Goal: Task Accomplishment & Management: Use online tool/utility

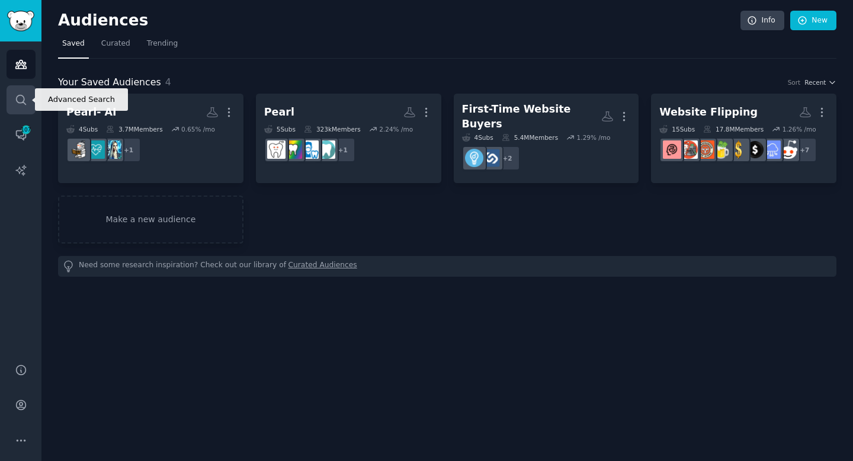
click at [23, 98] on icon "Sidebar" at bounding box center [20, 99] width 9 height 9
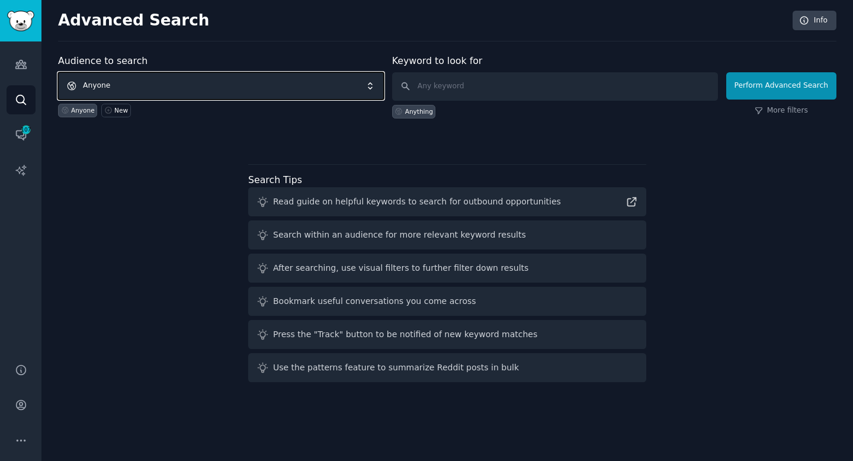
click at [289, 87] on span "Anyone" at bounding box center [221, 85] width 326 height 27
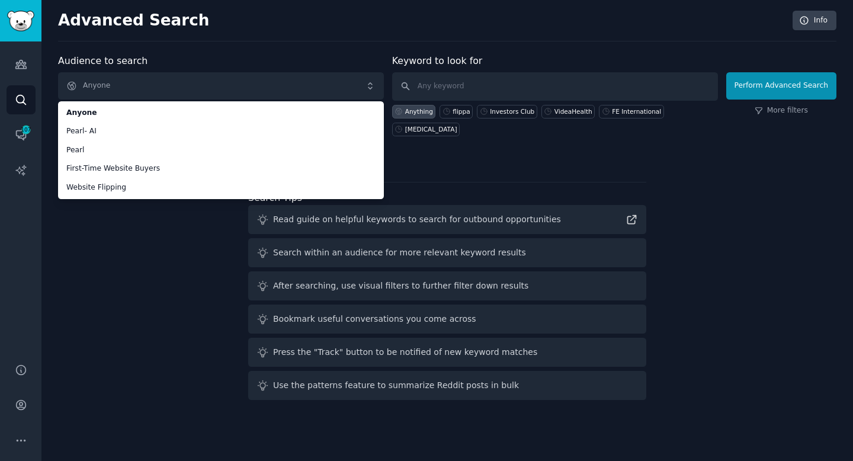
click at [165, 274] on div "Audience to search Anyone Anyone Pearl- AI Pearl First-Time Website Buyers Webs…" at bounding box center [447, 229] width 778 height 351
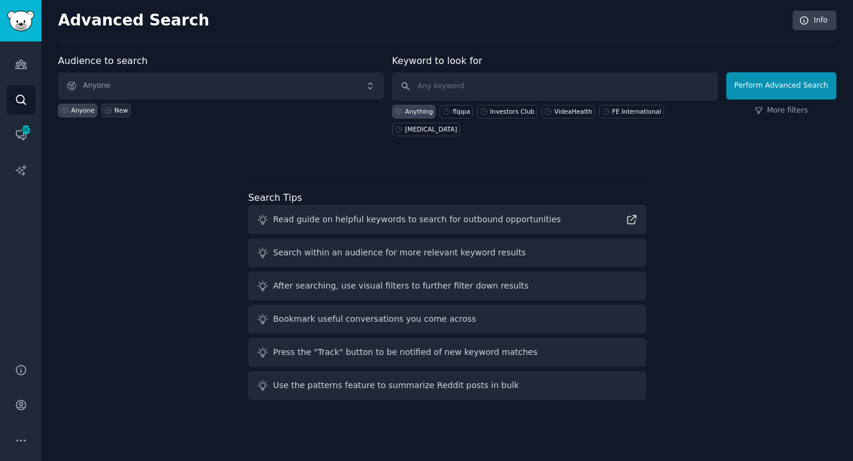
click at [121, 111] on div "New" at bounding box center [121, 110] width 14 height 8
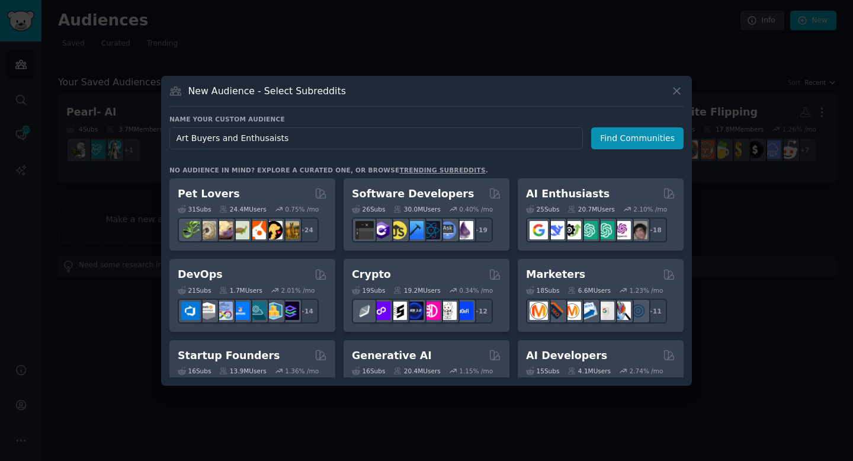
click at [291, 131] on input "Art Buyers and Enthusaists" at bounding box center [375, 138] width 413 height 22
drag, startPoint x: 294, startPoint y: 139, endPoint x: 246, endPoint y: 139, distance: 47.4
click at [246, 139] on input "Art Buyers and Enthusaists" at bounding box center [375, 138] width 413 height 22
click at [306, 141] on input "Art Buyers and Enthusaists" at bounding box center [375, 138] width 413 height 22
click at [288, 141] on input "Art Buyers and Enthusiasts" at bounding box center [375, 138] width 413 height 22
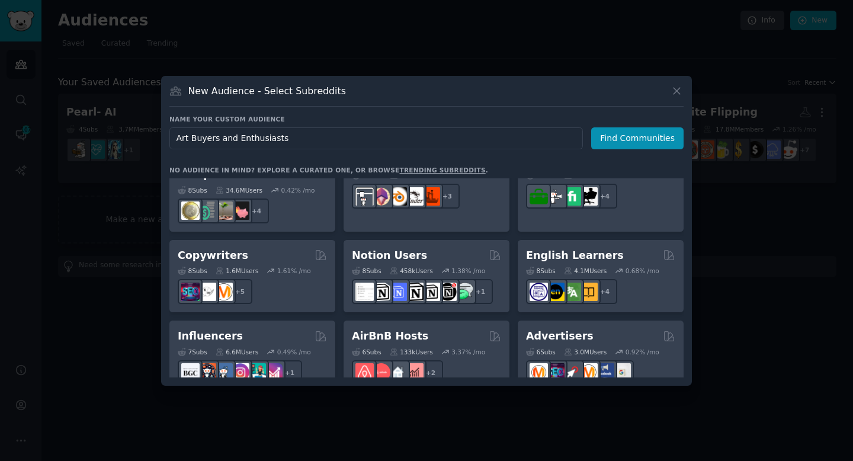
scroll to position [701, 0]
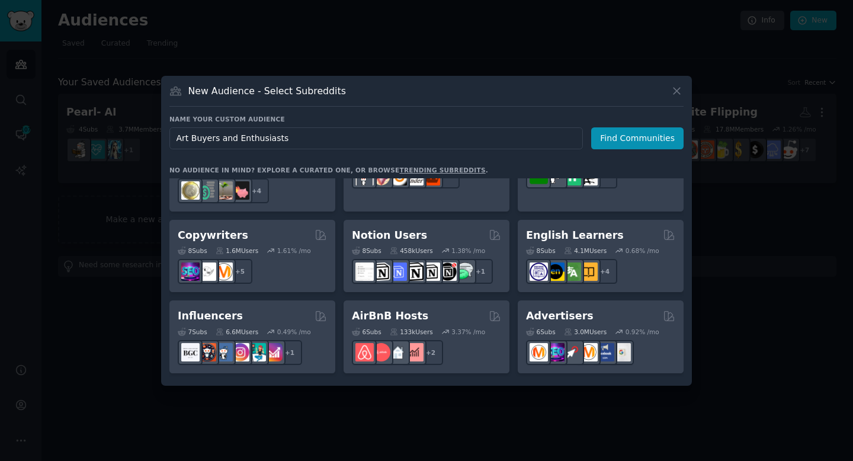
drag, startPoint x: 219, startPoint y: 137, endPoint x: 283, endPoint y: 139, distance: 64.0
click at [283, 139] on input "Art Buyers and Enthusiasts" at bounding box center [375, 138] width 413 height 22
type input "Art Buyers"
click at [637, 139] on button "Find Communities" at bounding box center [637, 138] width 92 height 22
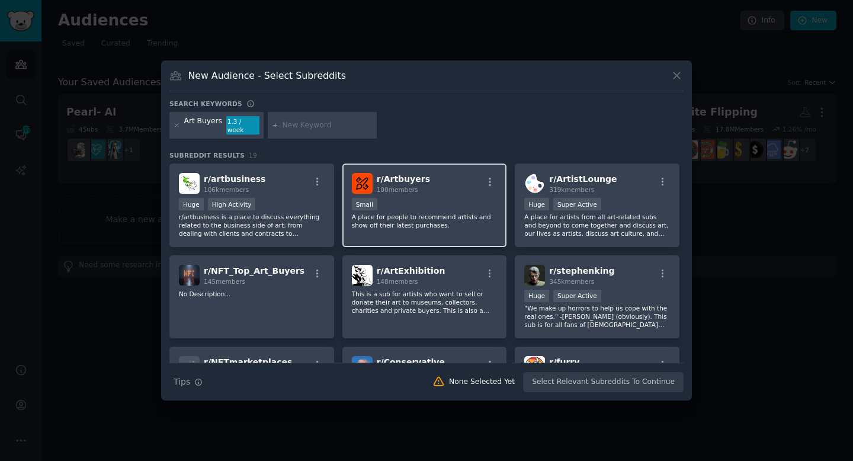
click at [461, 177] on div "r/ Artbuyers 100 members" at bounding box center [425, 183] width 146 height 21
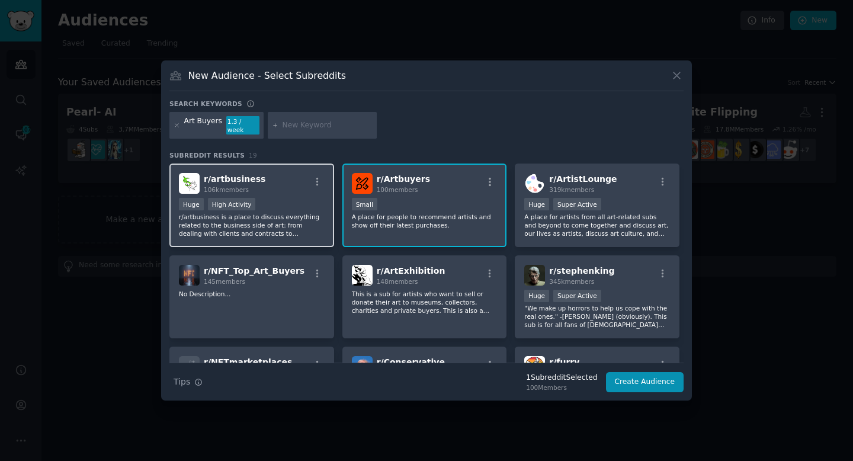
click at [261, 193] on div "r/ artbusiness 106k members Huge High Activity r/artbusiness is a place to disc…" at bounding box center [251, 205] width 165 height 84
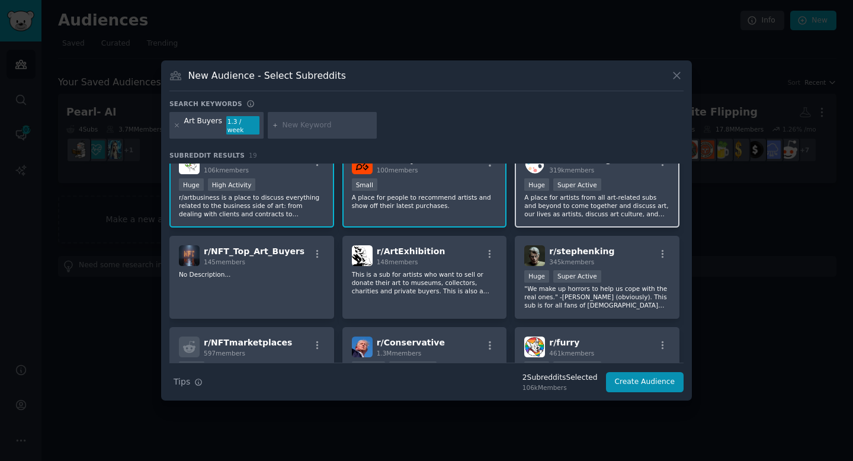
scroll to position [20, 0]
click at [639, 213] on div "r/ ArtistLounge 319k members >= 95th percentile for submissions / day Huge Supe…" at bounding box center [597, 185] width 165 height 84
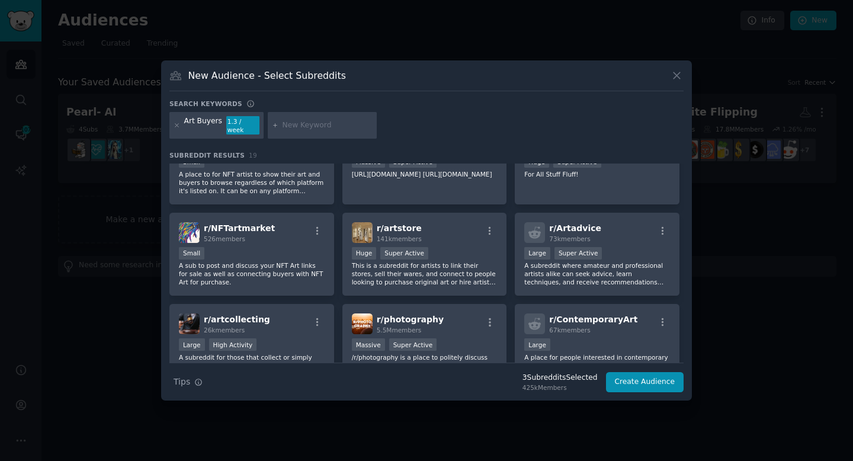
scroll to position [233, 0]
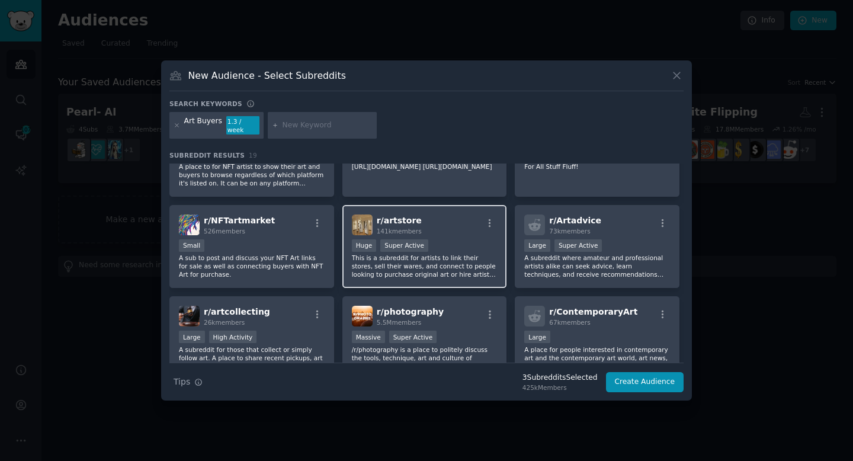
click at [486, 276] on div "r/ artstore 141k members Huge Super Active This is a subreddit for artists to l…" at bounding box center [424, 247] width 165 height 84
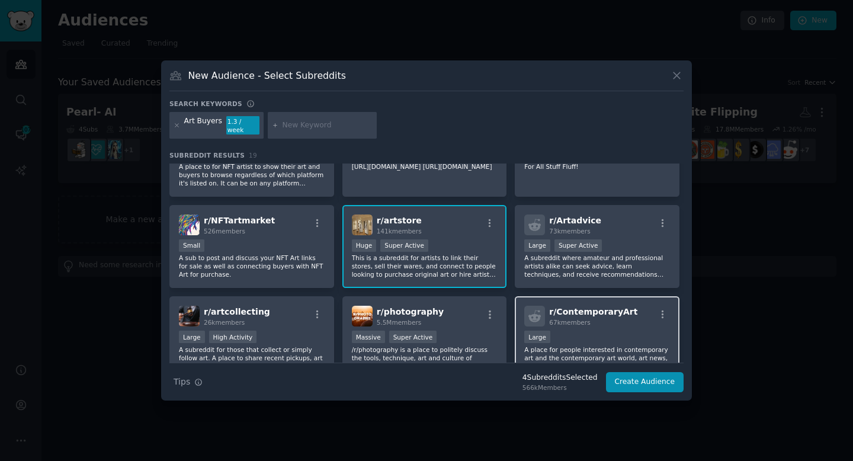
click at [536, 306] on div at bounding box center [534, 316] width 21 height 21
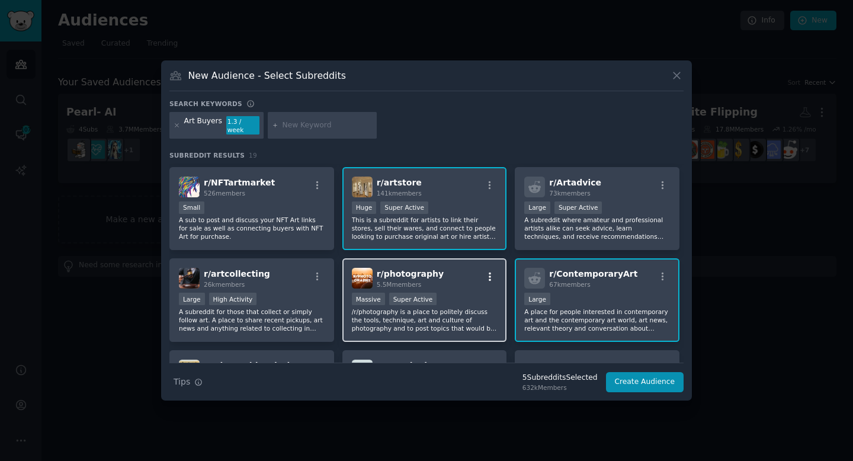
scroll to position [287, 0]
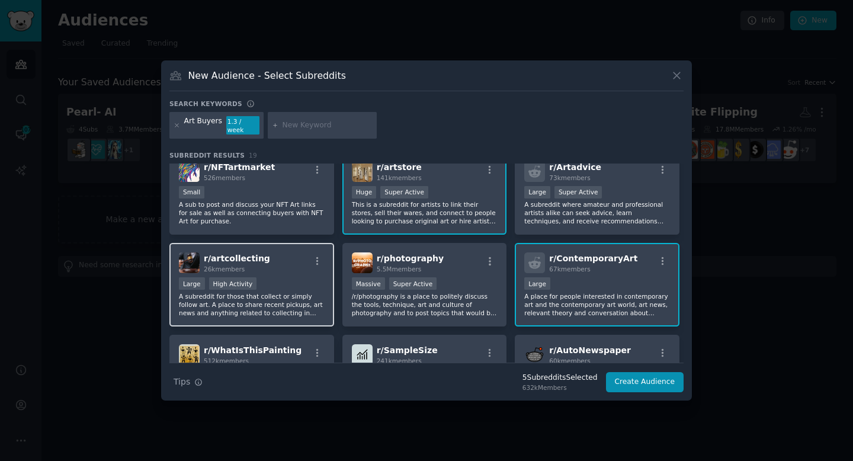
click at [302, 258] on div "r/ artcollecting 26k members" at bounding box center [252, 262] width 146 height 21
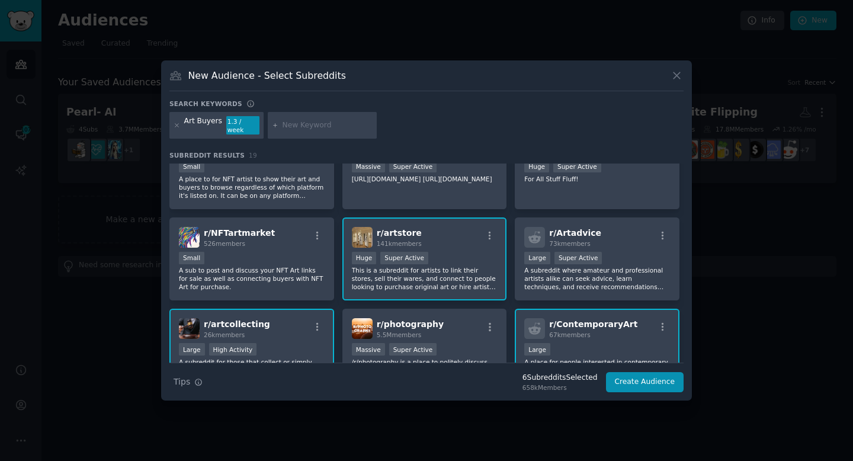
scroll to position [0, 0]
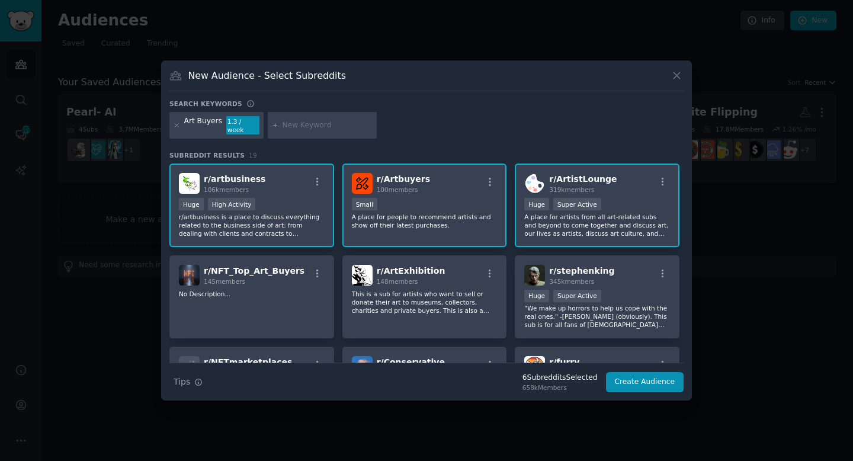
click at [298, 124] on input "text" at bounding box center [328, 125] width 90 height 11
type input "D"
click at [309, 127] on input "interior Design" at bounding box center [328, 125] width 90 height 11
type input "interior design"
click at [274, 124] on icon at bounding box center [275, 125] width 3 height 3
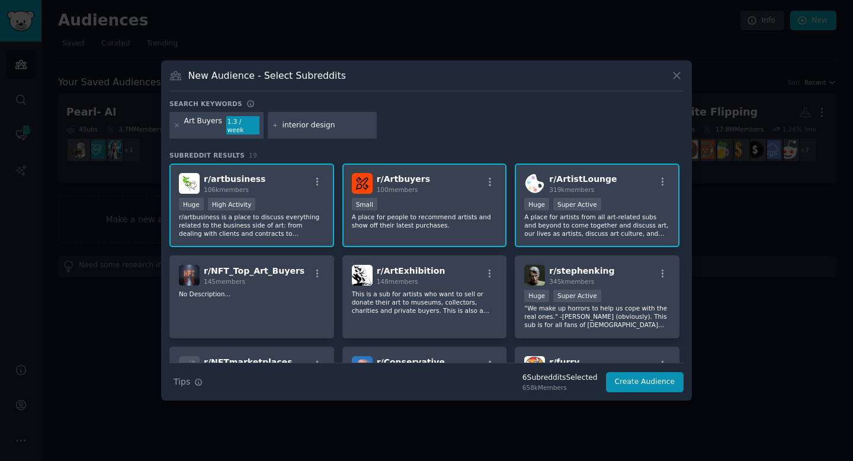
click at [385, 127] on div "Art Buyers 1.3 / week interior design" at bounding box center [426, 127] width 514 height 31
click at [400, 128] on div "Art Buyers 1.3 / week interior design" at bounding box center [426, 127] width 514 height 31
click at [334, 132] on div "interior design" at bounding box center [322, 125] width 109 height 27
click at [335, 126] on input "interior design" at bounding box center [328, 125] width 90 height 11
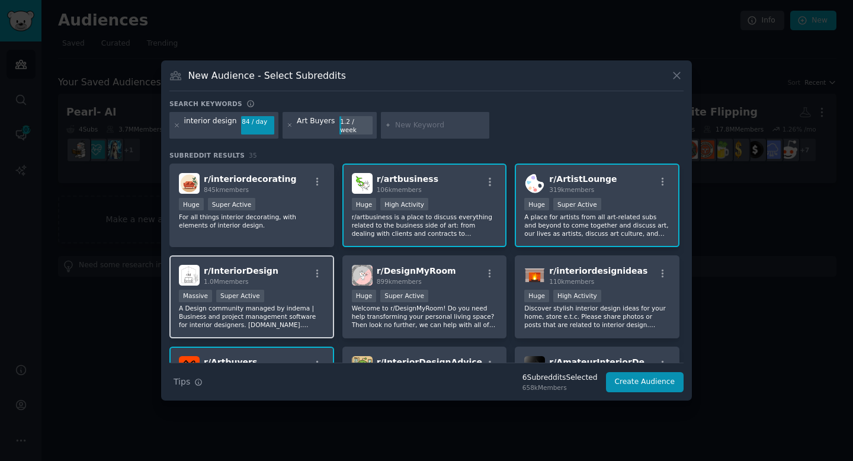
click at [294, 274] on div "r/ InteriorDesign 1.0M members" at bounding box center [252, 275] width 146 height 21
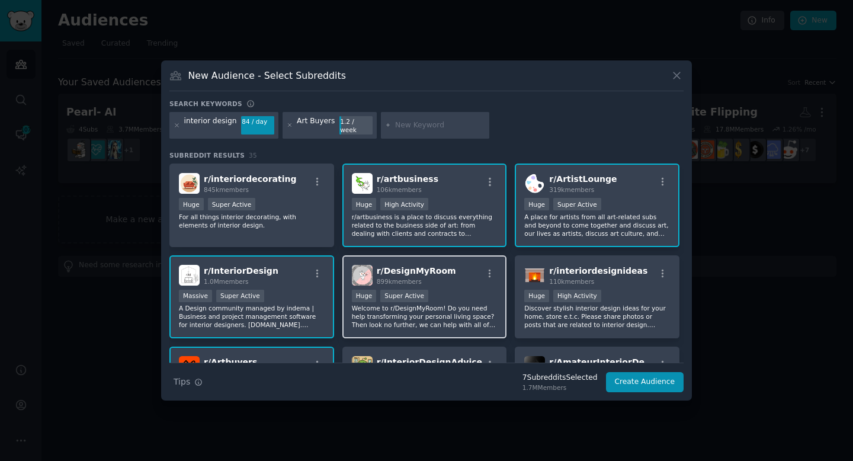
click at [458, 268] on div "r/ DesignMyRoom 899k members" at bounding box center [425, 275] width 146 height 21
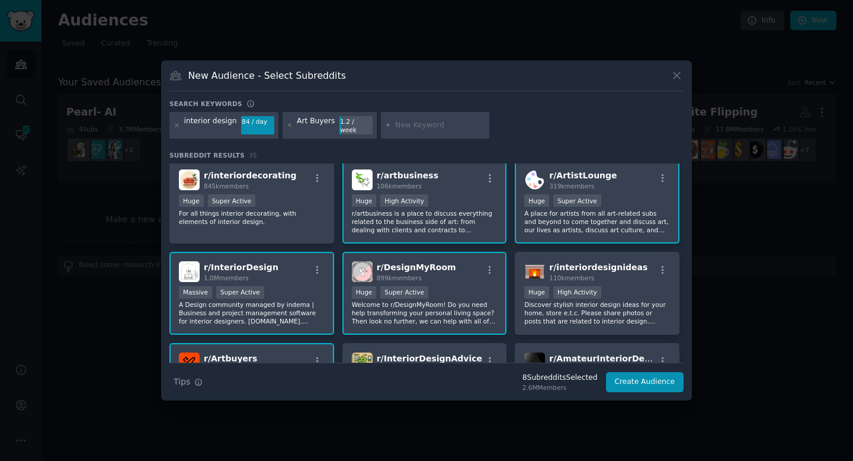
scroll to position [1, 0]
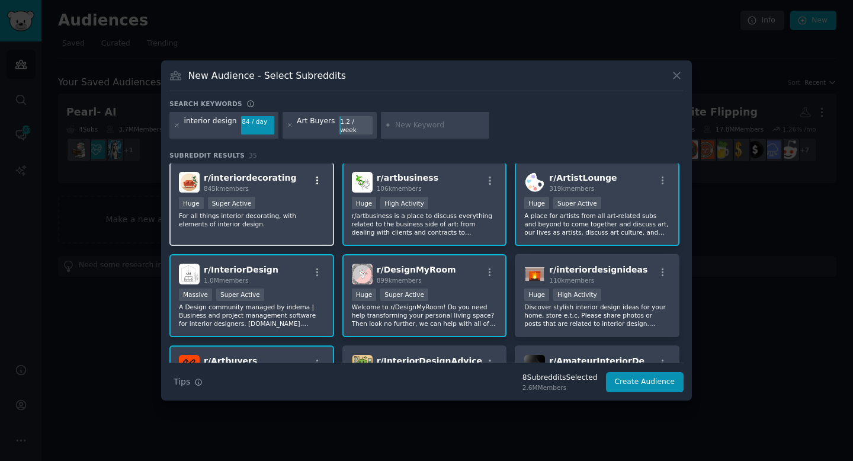
click at [323, 179] on button "button" at bounding box center [317, 180] width 15 height 11
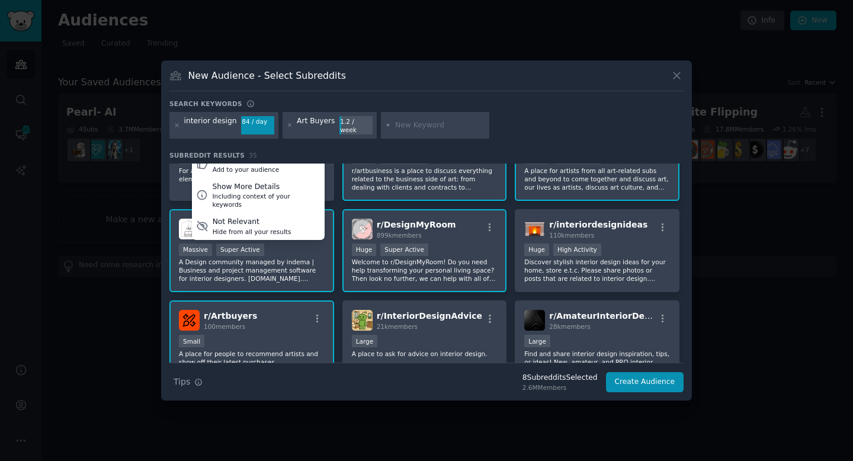
scroll to position [157, 0]
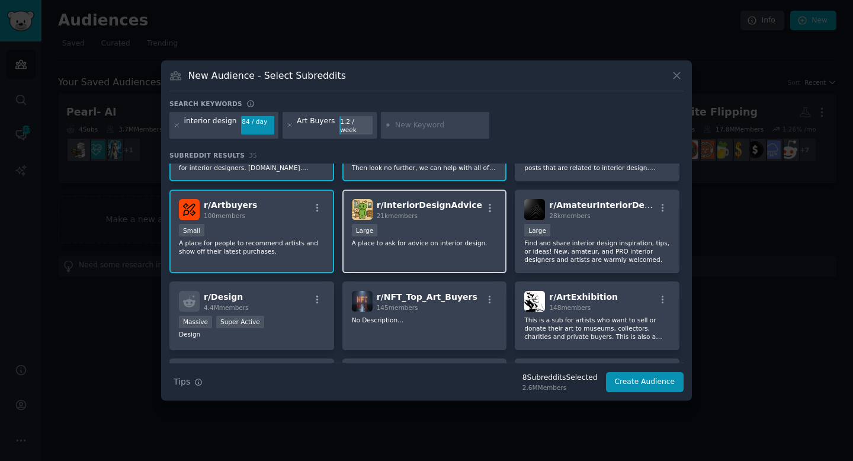
click at [472, 211] on div "r/ InteriorDesignAdvice 21k members" at bounding box center [425, 209] width 146 height 21
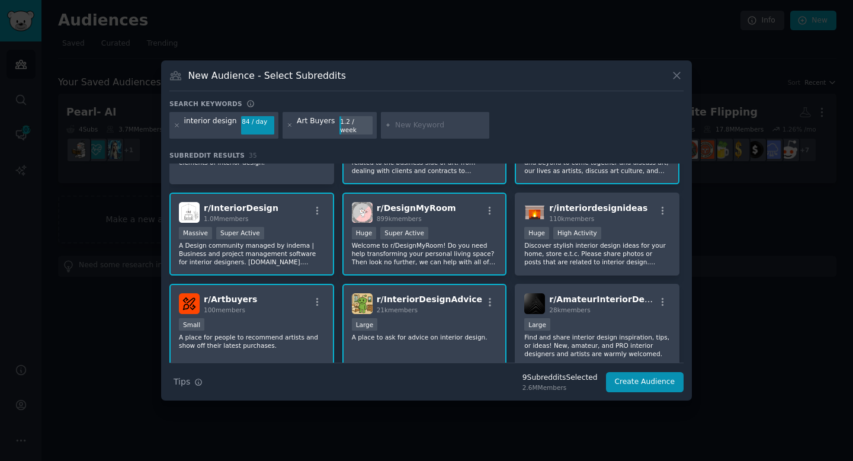
scroll to position [0, 0]
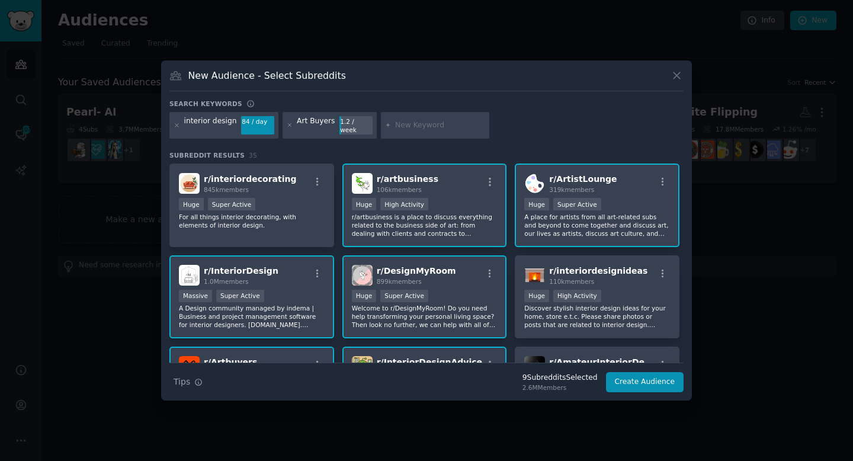
click at [450, 123] on input "text" at bounding box center [440, 125] width 90 height 11
type input "d"
type input "p"
type input "wall art"
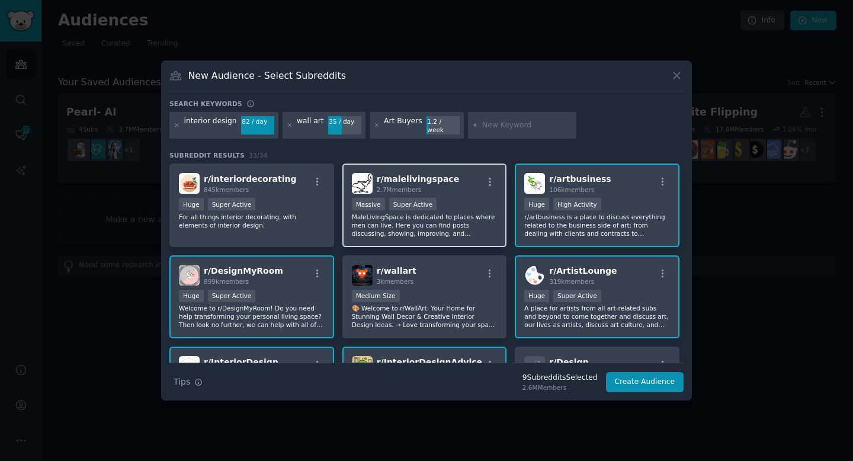
click at [461, 178] on div "r/ malelivingspace 2.7M members" at bounding box center [425, 183] width 146 height 21
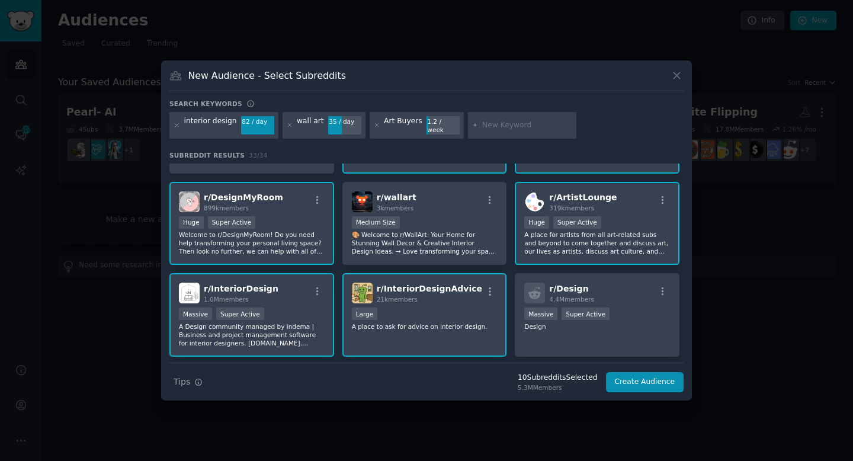
scroll to position [79, 0]
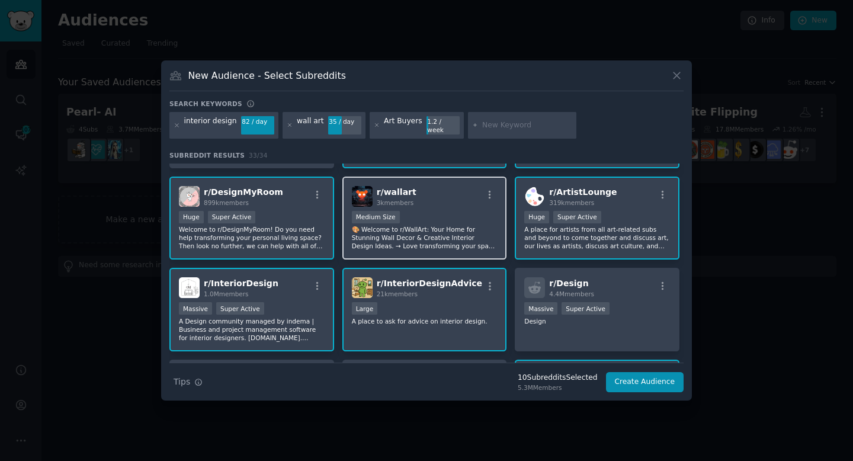
click at [485, 248] on div "r/ wallart 3k members Medium Size 🎨 Welcome to r/WallArt: Your Home for Stunnin…" at bounding box center [424, 219] width 165 height 84
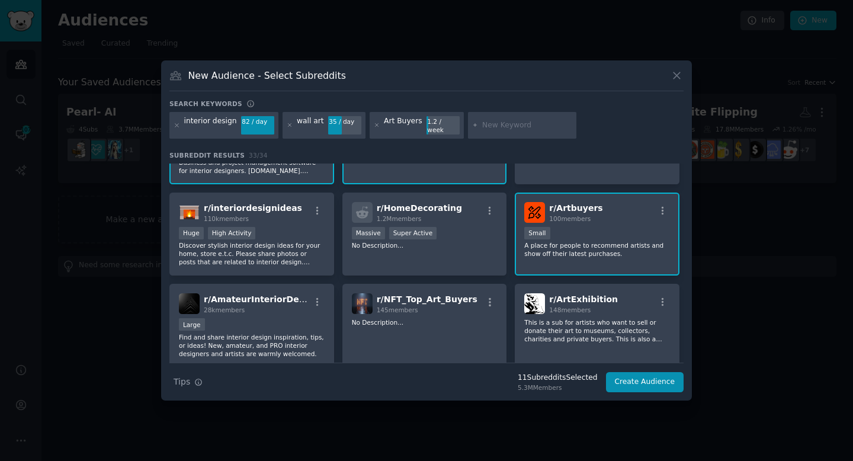
scroll to position [262, 0]
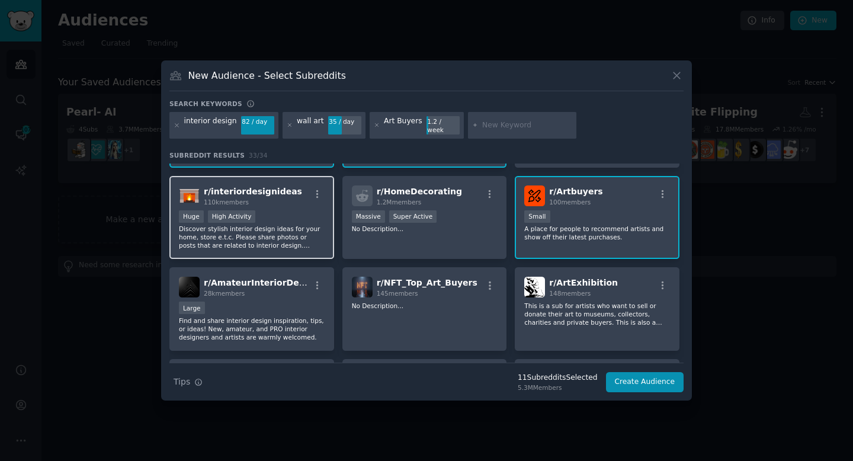
click at [309, 251] on div "r/ interiordesignideas 110k members Huge High Activity Discover stylish interio…" at bounding box center [251, 218] width 165 height 84
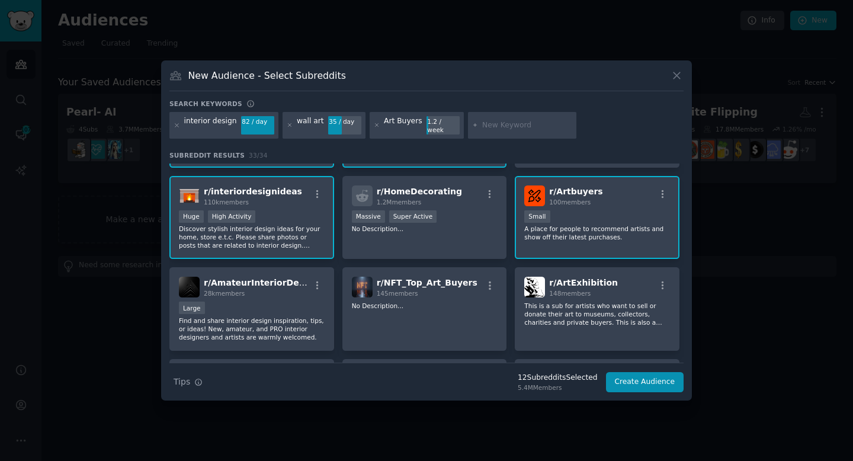
click at [524, 117] on div at bounding box center [522, 125] width 109 height 27
click at [517, 127] on input "text" at bounding box center [527, 125] width 90 height 11
type input "Framed art"
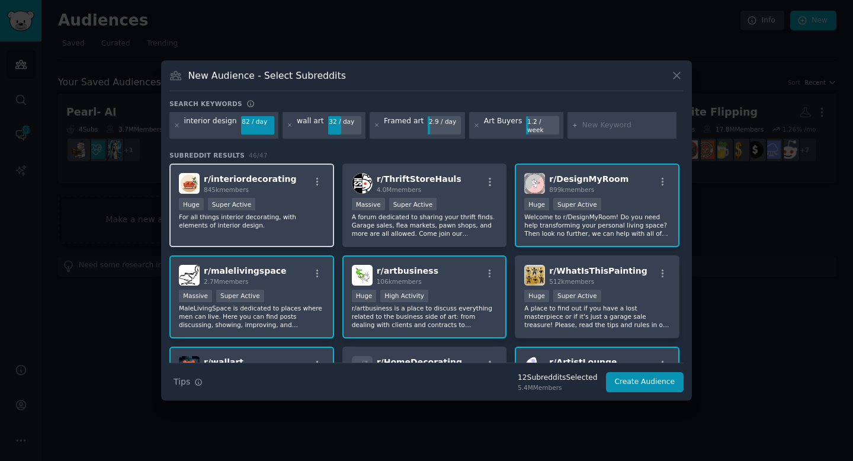
click at [285, 184] on div "r/ interiordecorating 845k members" at bounding box center [252, 183] width 146 height 21
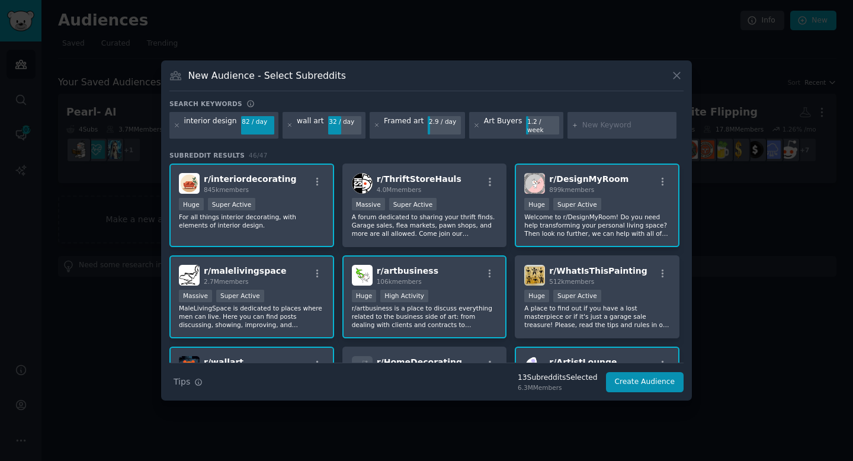
click at [585, 129] on input "text" at bounding box center [627, 125] width 90 height 11
type input "minimalist"
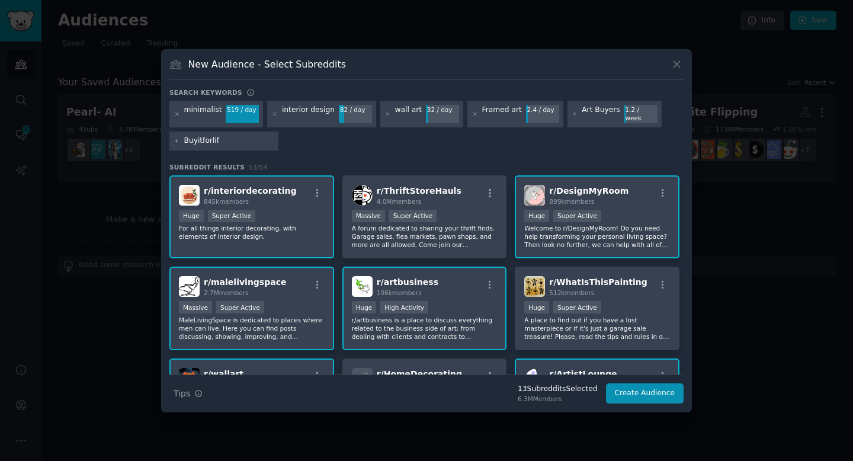
type input "Buyitforlife"
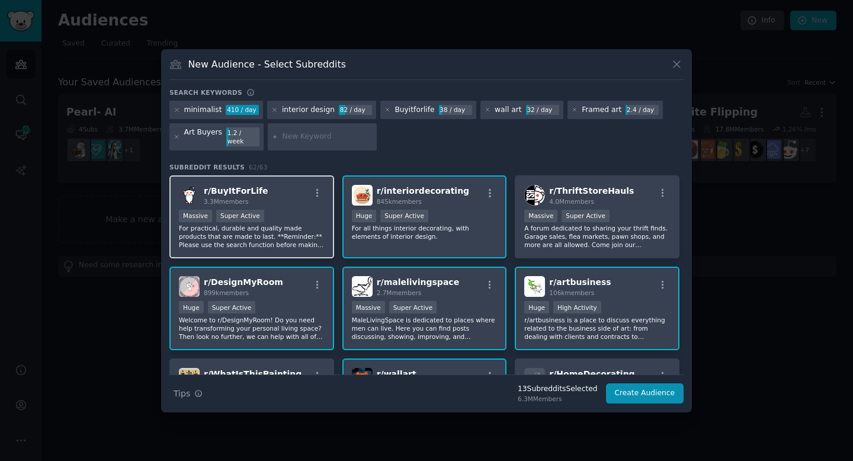
click at [286, 188] on div "r/ BuyItForLife 3.3M members" at bounding box center [252, 195] width 146 height 21
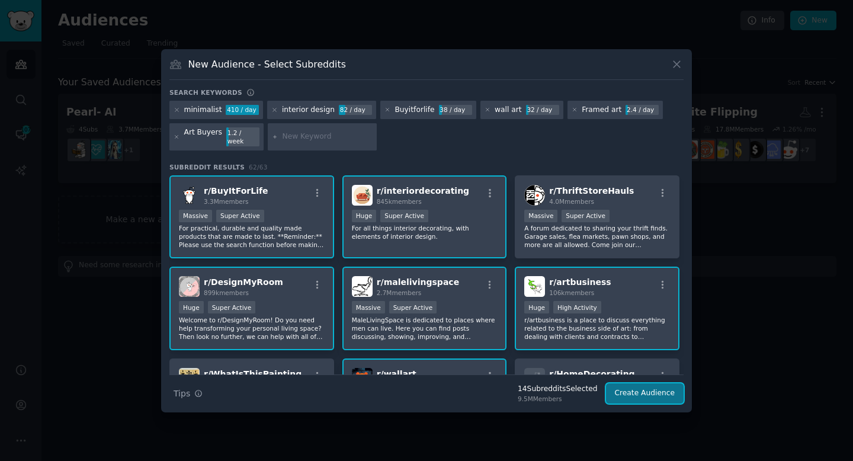
click at [625, 386] on button "Create Audience" at bounding box center [645, 393] width 78 height 20
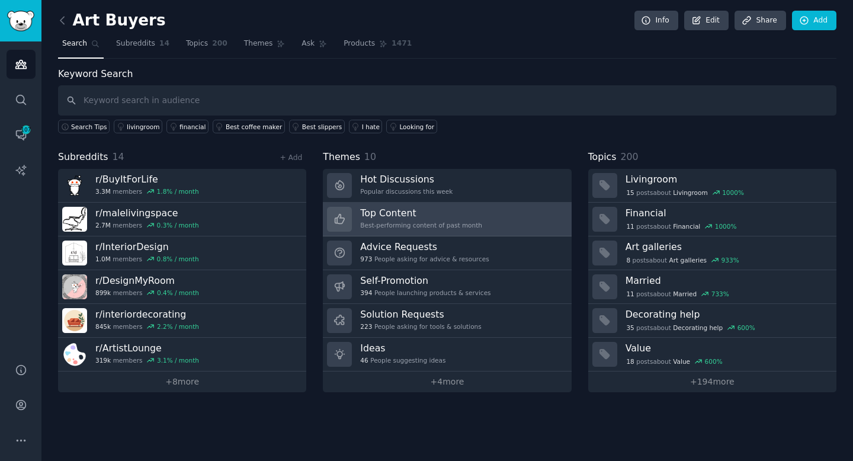
click at [507, 226] on link "Top Content Best-performing content of past month" at bounding box center [447, 220] width 248 height 34
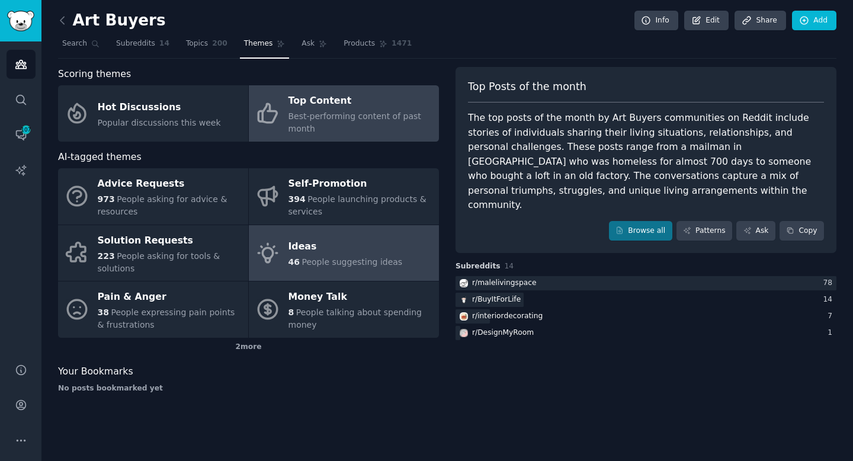
click at [290, 254] on div "Ideas" at bounding box center [345, 247] width 114 height 19
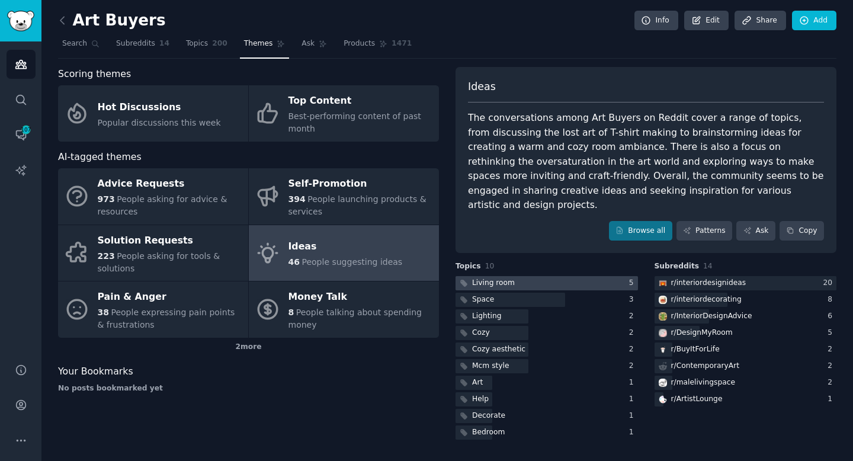
click at [554, 276] on div at bounding box center [547, 283] width 182 height 15
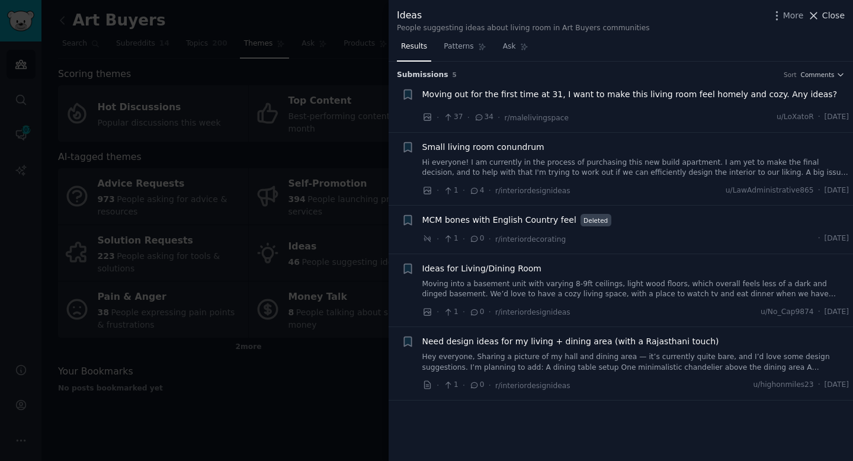
click at [813, 18] on icon at bounding box center [814, 15] width 7 height 7
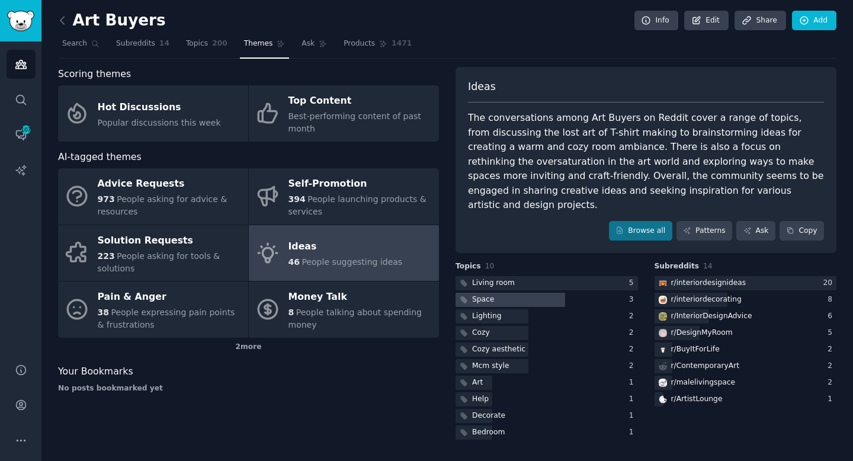
click at [493, 293] on div "Space" at bounding box center [476, 300] width 41 height 15
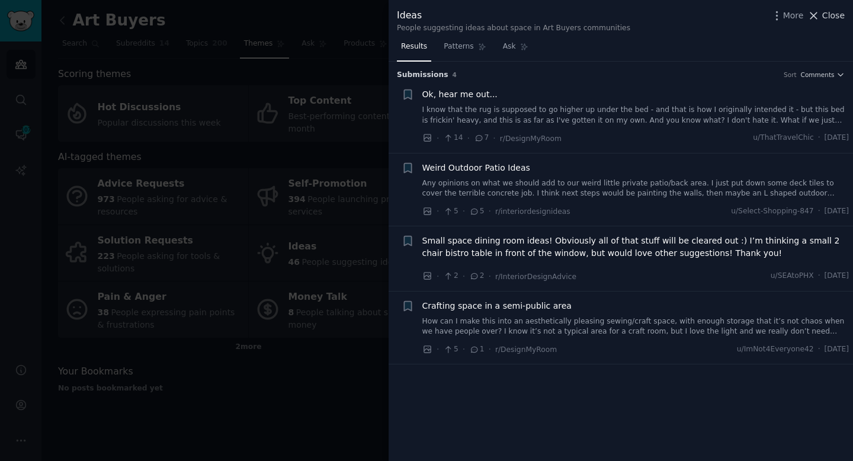
click at [816, 18] on icon at bounding box center [814, 15] width 7 height 7
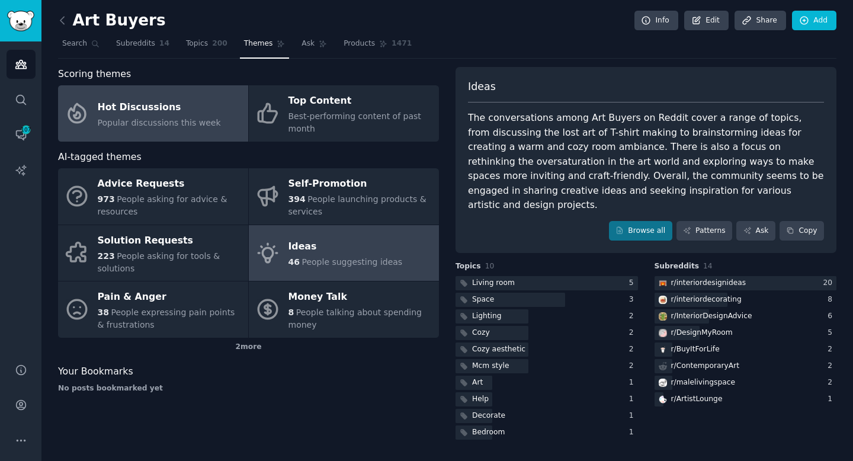
click at [190, 110] on div "Hot Discussions" at bounding box center [159, 107] width 123 height 19
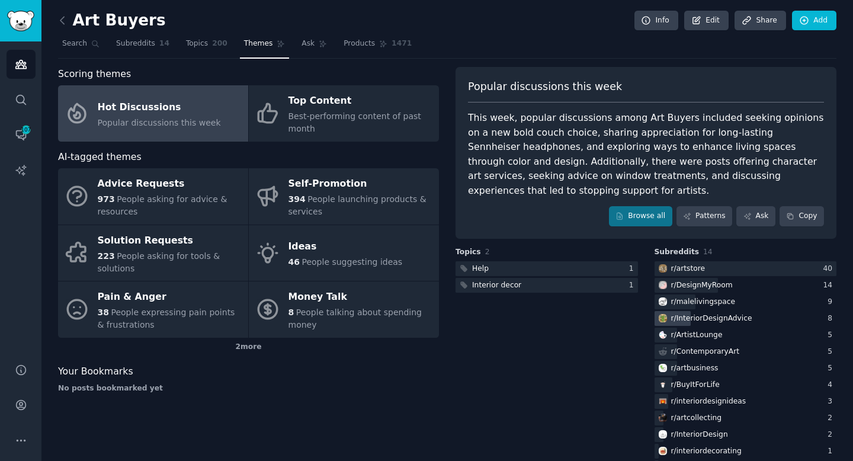
click at [722, 317] on div "r/ InteriorDesignAdvice" at bounding box center [711, 318] width 81 height 11
